Goal: Participate in discussion

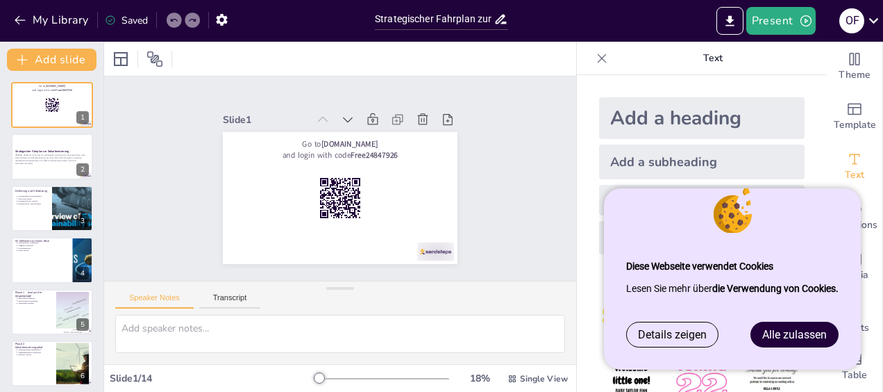
click at [812, 339] on span "Alle zulassen" at bounding box center [795, 334] width 65 height 13
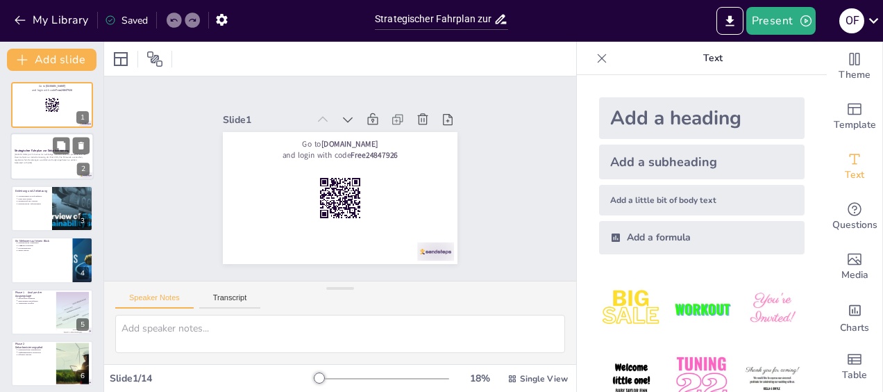
click at [21, 152] on strong "Strategischer Fahrplan zur Dekarbonisierung" at bounding box center [42, 150] width 55 height 3
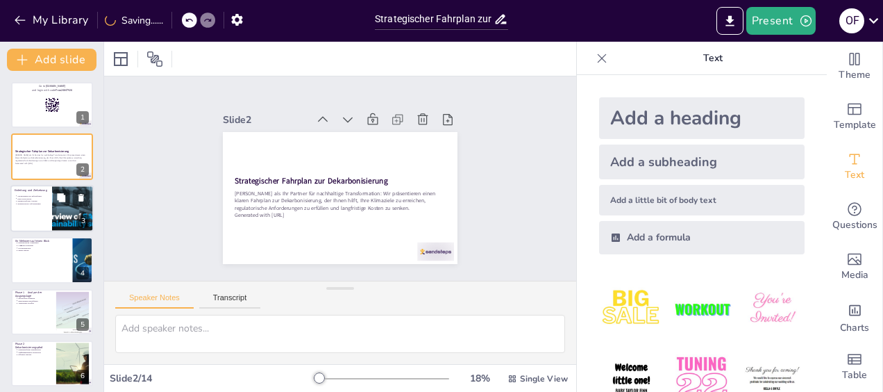
click at [24, 197] on p "Klare Ziele setzen" at bounding box center [32, 198] width 31 height 3
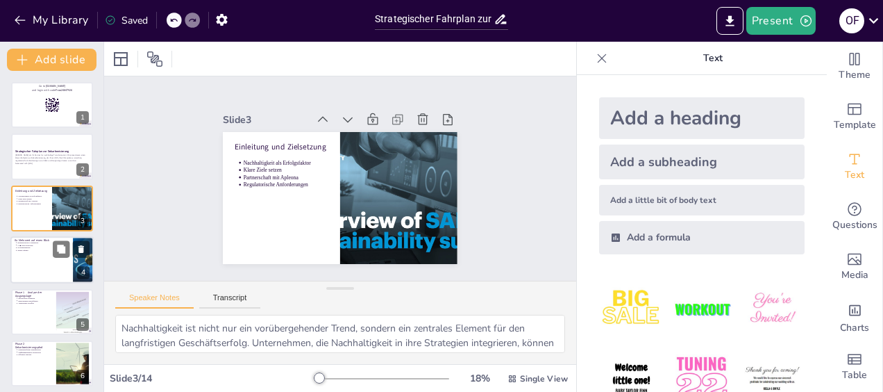
click at [26, 240] on p "Ihr Mehrwert auf einen Blick" at bounding box center [42, 240] width 54 height 4
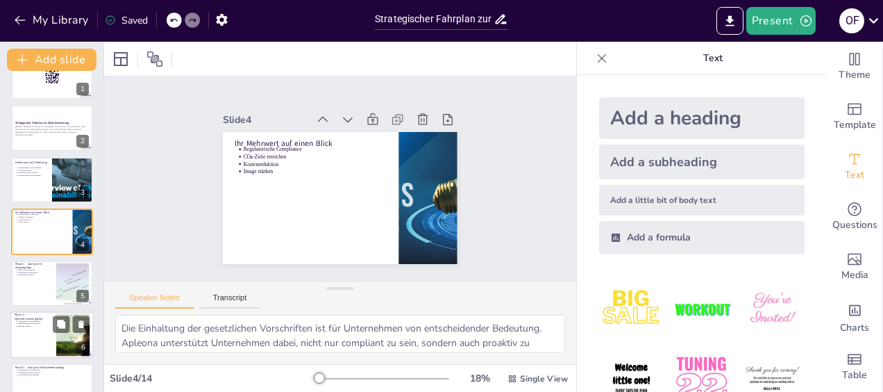
click at [18, 265] on p "Phase 1 – Analyse der Ausgangslage" at bounding box center [33, 266] width 37 height 8
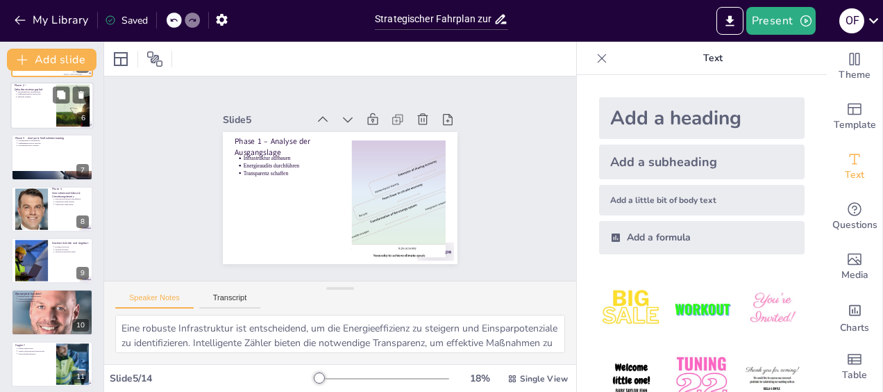
scroll to position [289, 0]
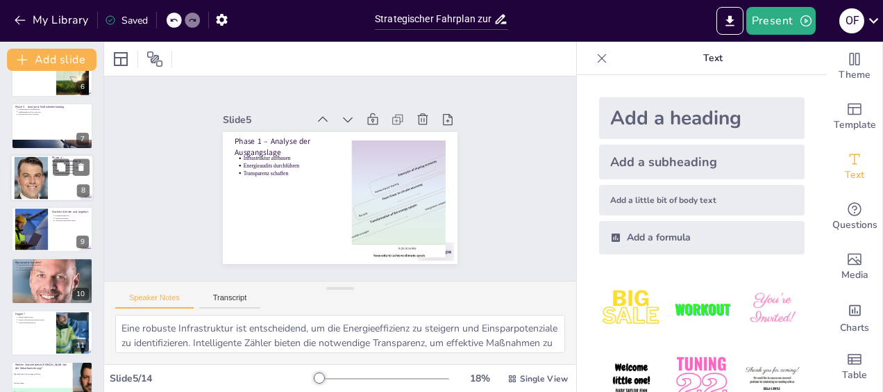
click at [49, 192] on div at bounding box center [51, 177] width 83 height 47
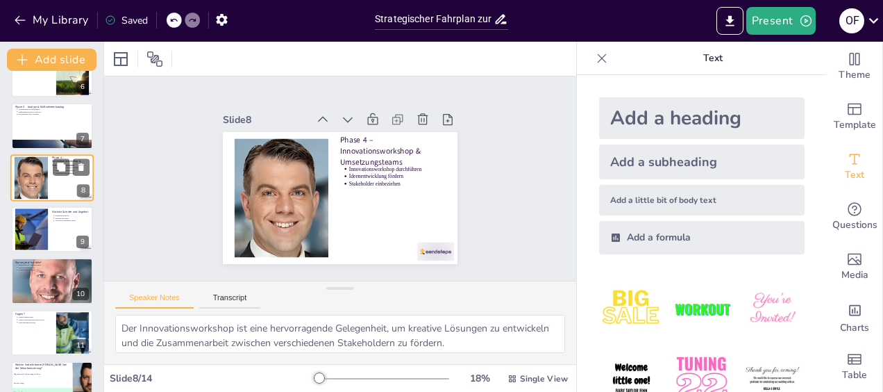
scroll to position [235, 0]
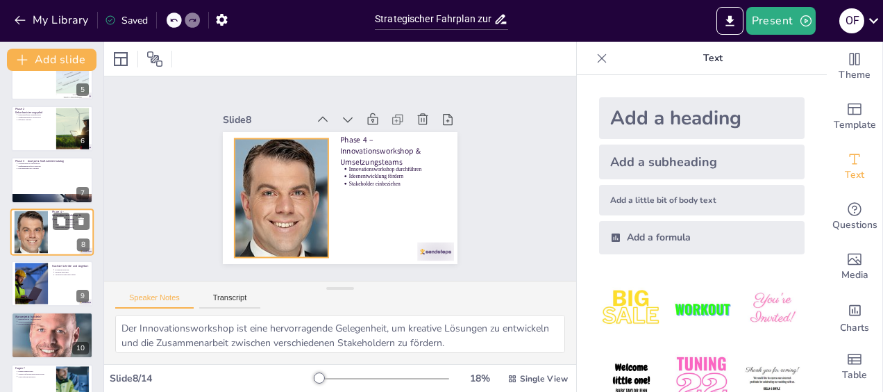
click at [32, 232] on div at bounding box center [31, 231] width 42 height 42
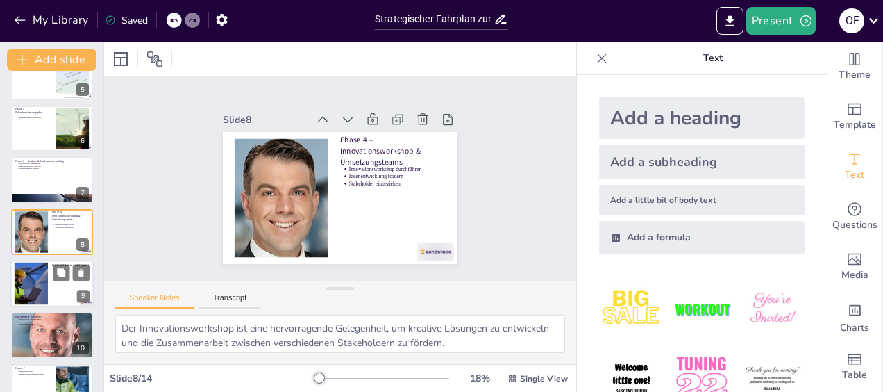
click at [28, 293] on div at bounding box center [31, 284] width 63 height 42
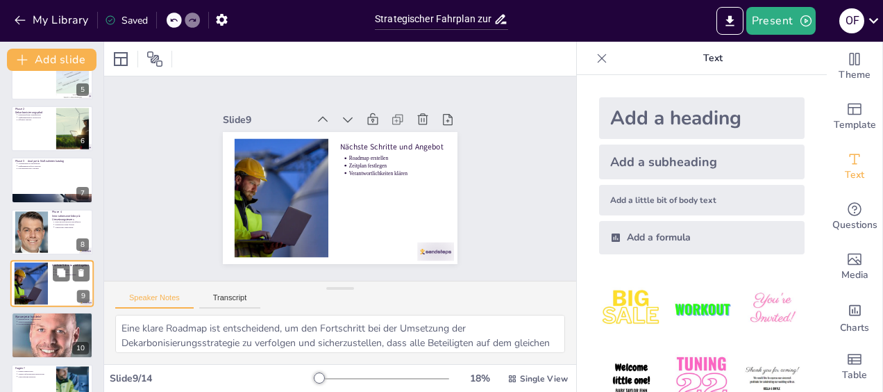
scroll to position [287, 0]
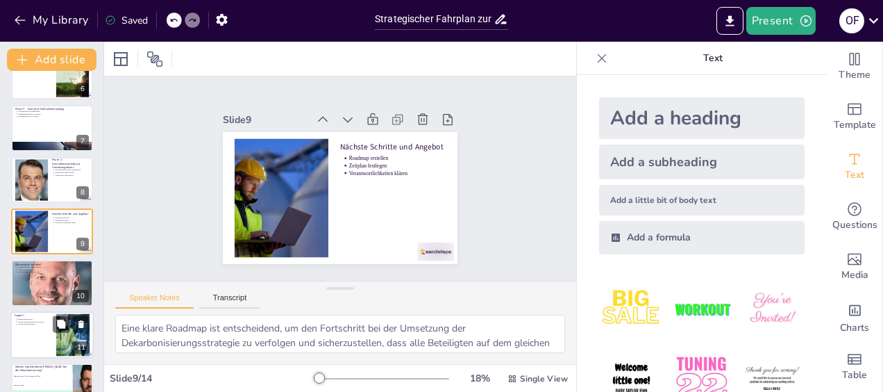
click at [22, 322] on p "Weitere Informationen bereitstellen" at bounding box center [34, 321] width 35 height 3
type textarea "Es ist wichtig, dass alle Fragen geklärt werden, um ein besseres Verständnis fü…"
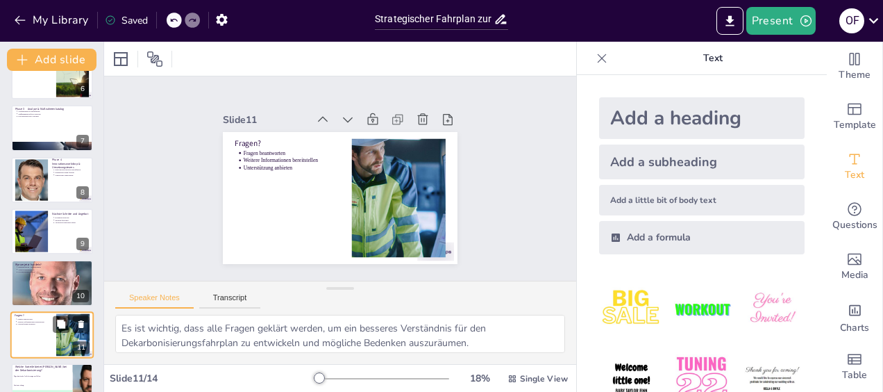
scroll to position [390, 0]
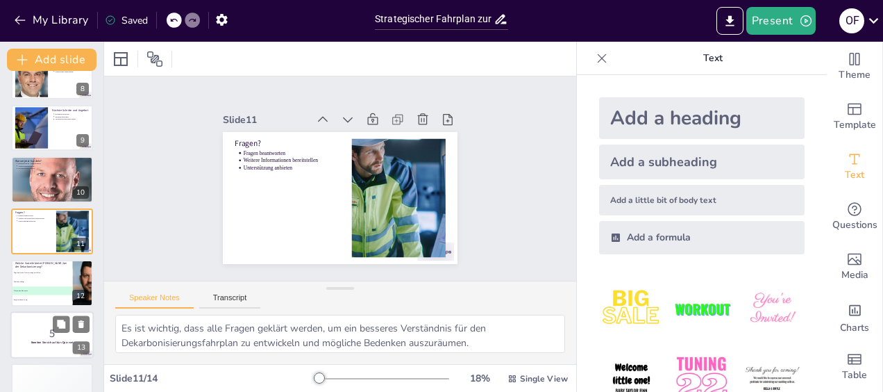
click at [35, 319] on div at bounding box center [51, 334] width 83 height 47
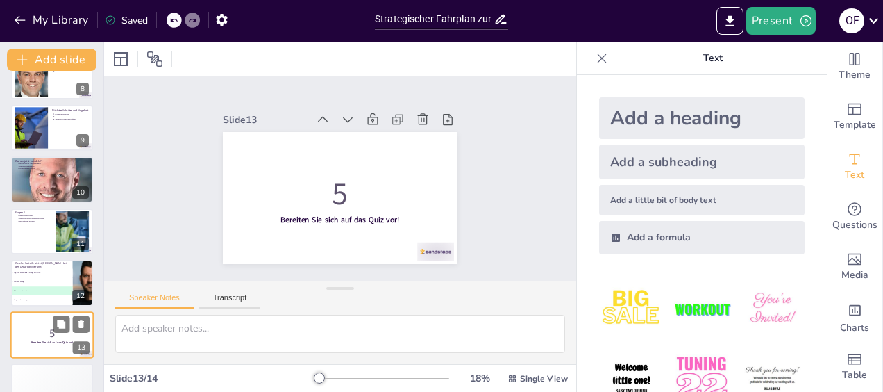
scroll to position [419, 0]
